Goal: Information Seeking & Learning: Learn about a topic

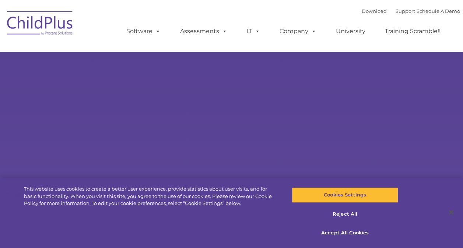
type input ""
select select "MEDIUM"
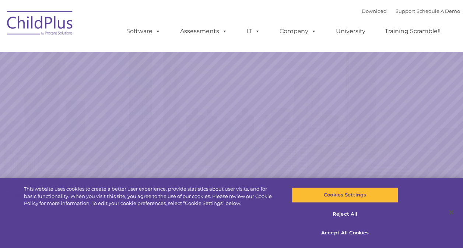
select select "MEDIUM"
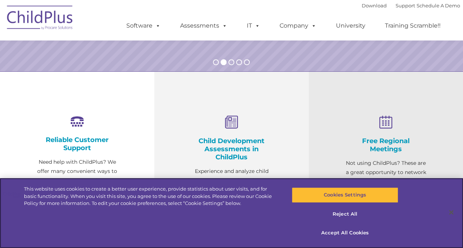
scroll to position [226, 0]
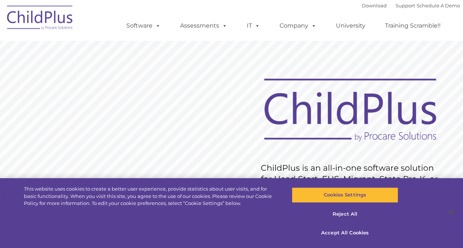
click at [247, 88] on rs-slide "Request Pricing ChildPlus is an all-in-one software solution for Head Start, EH…" at bounding box center [231, 191] width 463 height 331
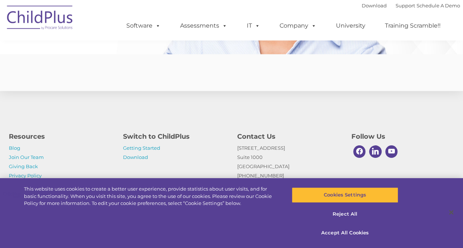
scroll to position [1824, 0]
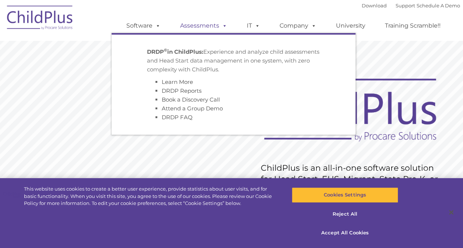
click at [199, 23] on link "Assessments" at bounding box center [204, 25] width 62 height 15
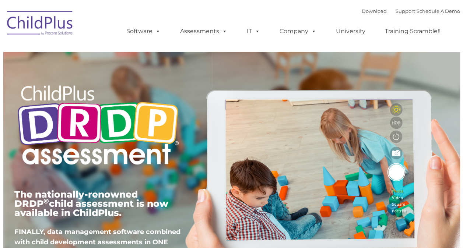
type input ""
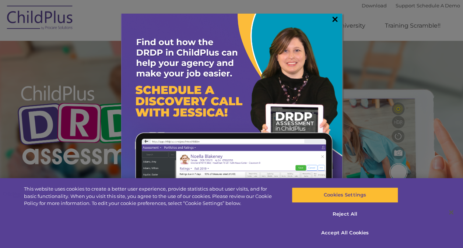
click at [335, 23] on link "×" at bounding box center [334, 18] width 8 height 7
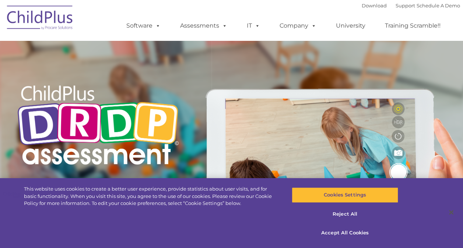
click at [335, 22] on link "University" at bounding box center [350, 25] width 44 height 15
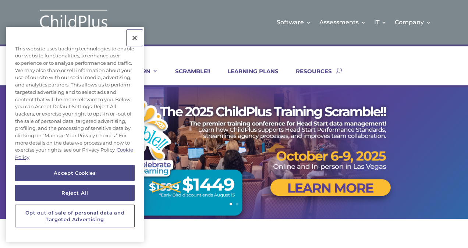
click at [135, 37] on button "Close" at bounding box center [135, 38] width 16 height 16
